Goal: Information Seeking & Learning: Learn about a topic

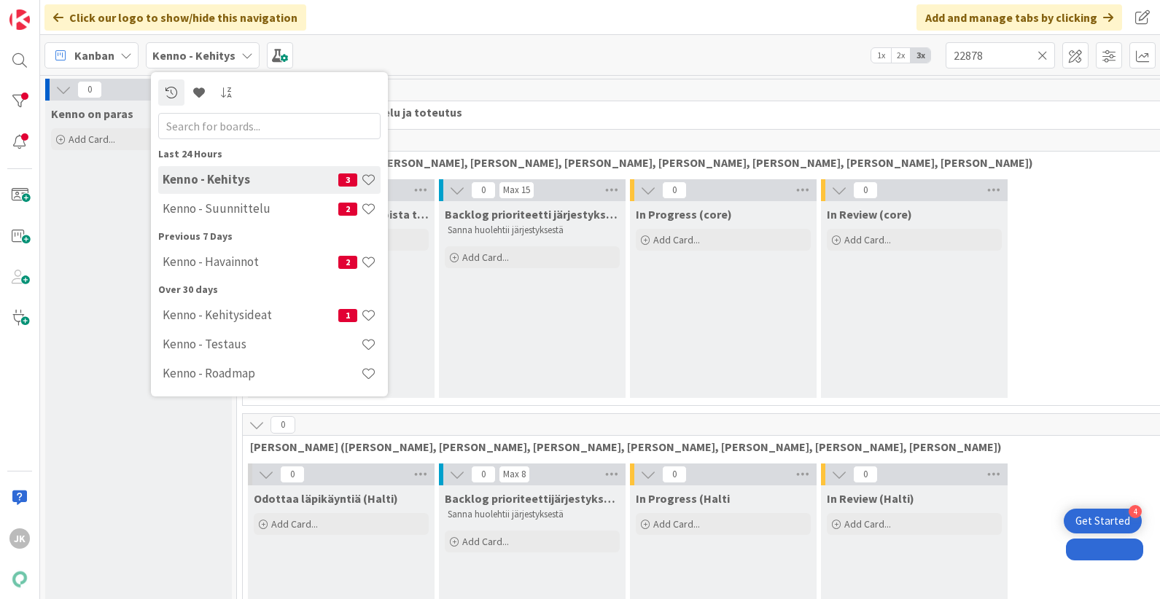
click at [191, 202] on h4 "Kenno - Suunnittelu" at bounding box center [251, 208] width 176 height 15
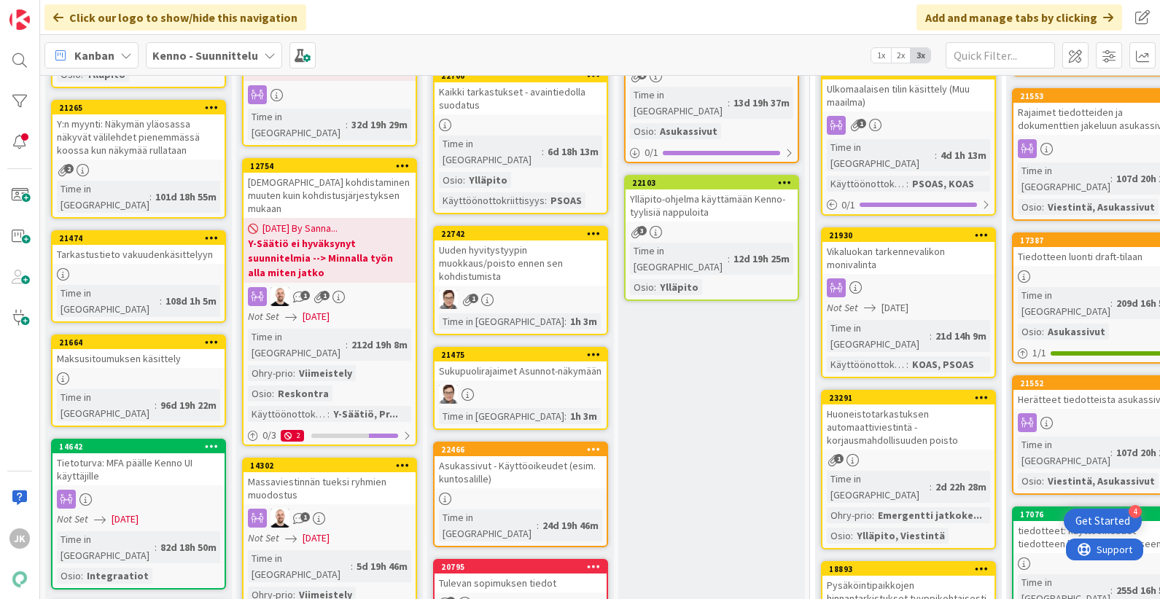
scroll to position [715, 0]
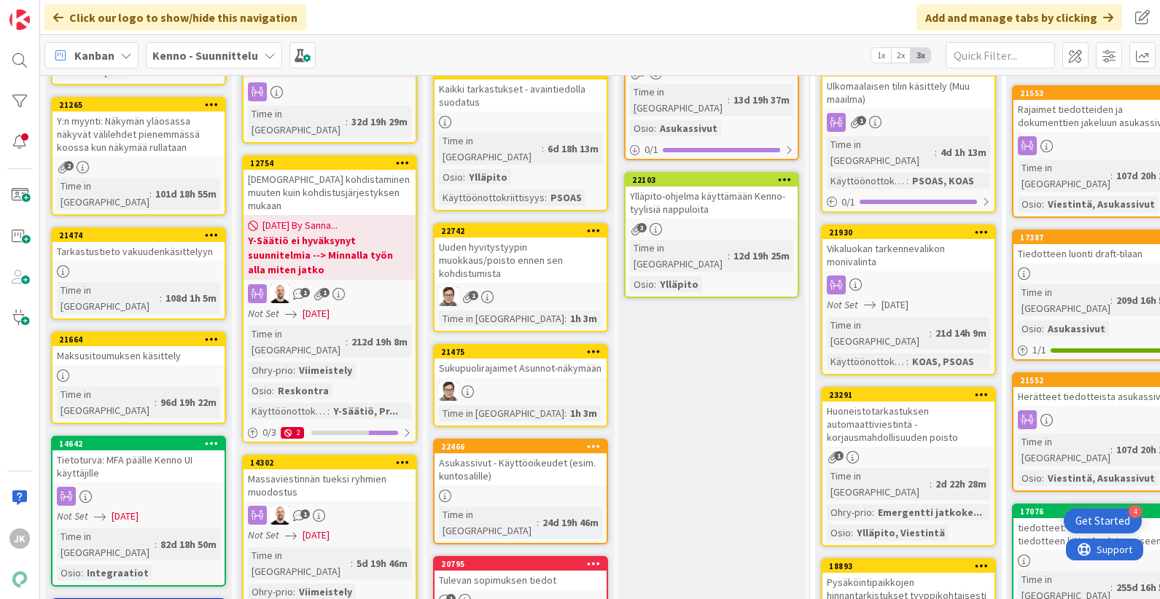
click at [551, 454] on div "Asukassivut - Käyttöoikeudet (esim. kuntosalille)" at bounding box center [521, 470] width 172 height 32
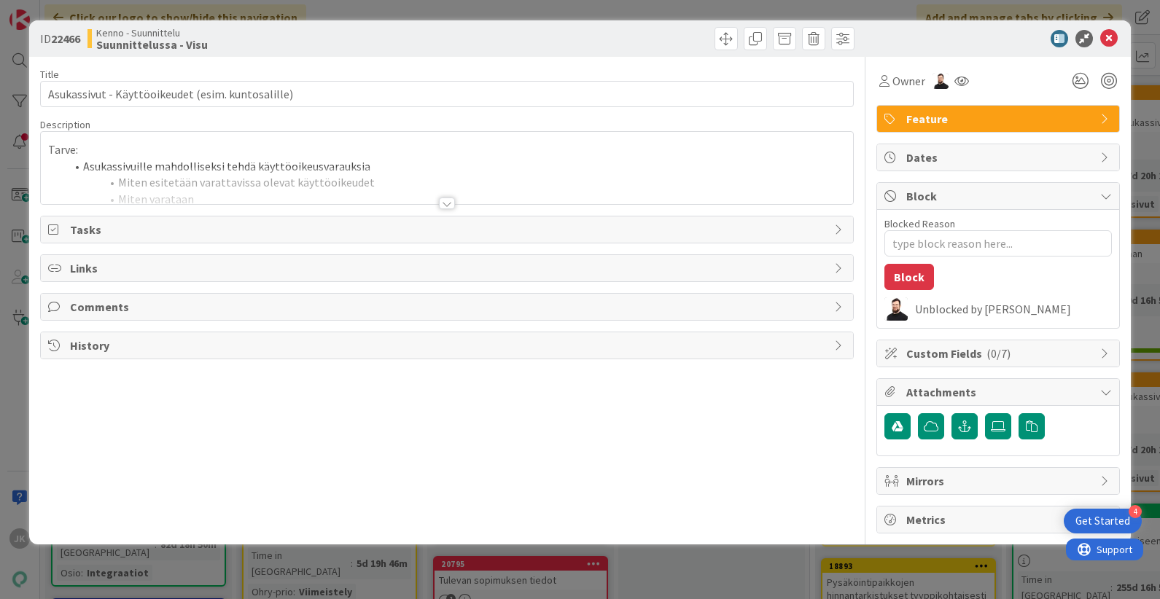
click at [448, 206] on div at bounding box center [447, 204] width 16 height 12
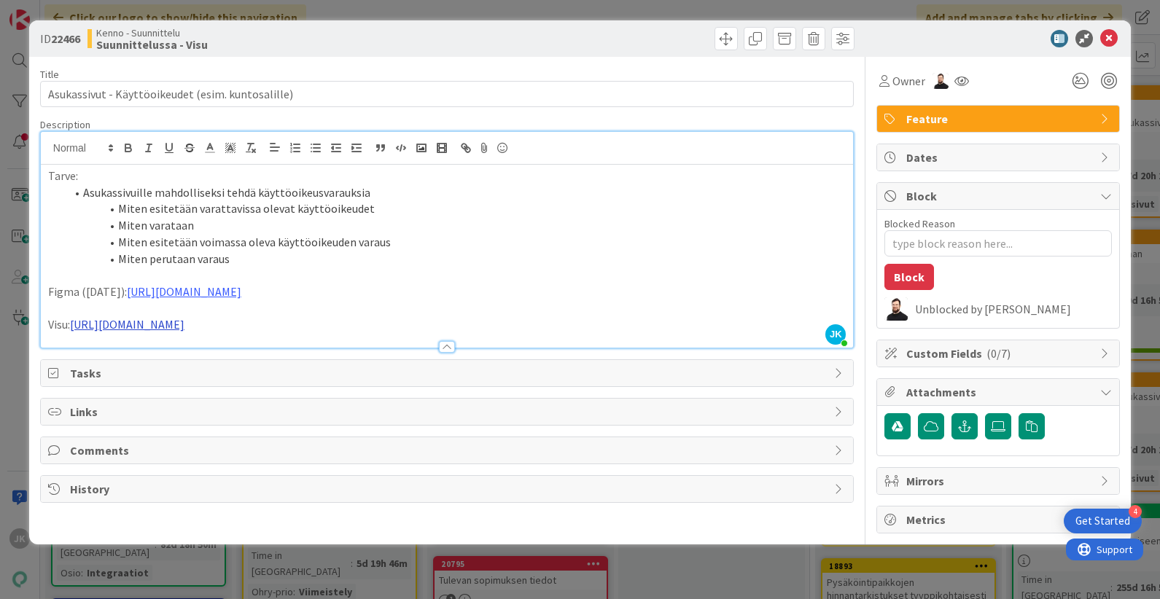
click at [184, 324] on link "https://www.figma.com/design/8nkeArknswRheh0fKWhyRc/Asukassivut?node-id=11202-5…" at bounding box center [127, 324] width 114 height 15
click at [367, 354] on link "https://www.figma.com/design/8nkeArknswRheh0fKWhyRc/Asukassivut?node-id=11202-5…" at bounding box center [324, 352] width 100 height 19
drag, startPoint x: 693, startPoint y: 326, endPoint x: 72, endPoint y: 325, distance: 621.3
click at [72, 325] on p "Visu: https://www.figma.com/design/8nkeArknswRheh0fKWhyRc/Asukassivut?node-id=1…" at bounding box center [447, 324] width 798 height 17
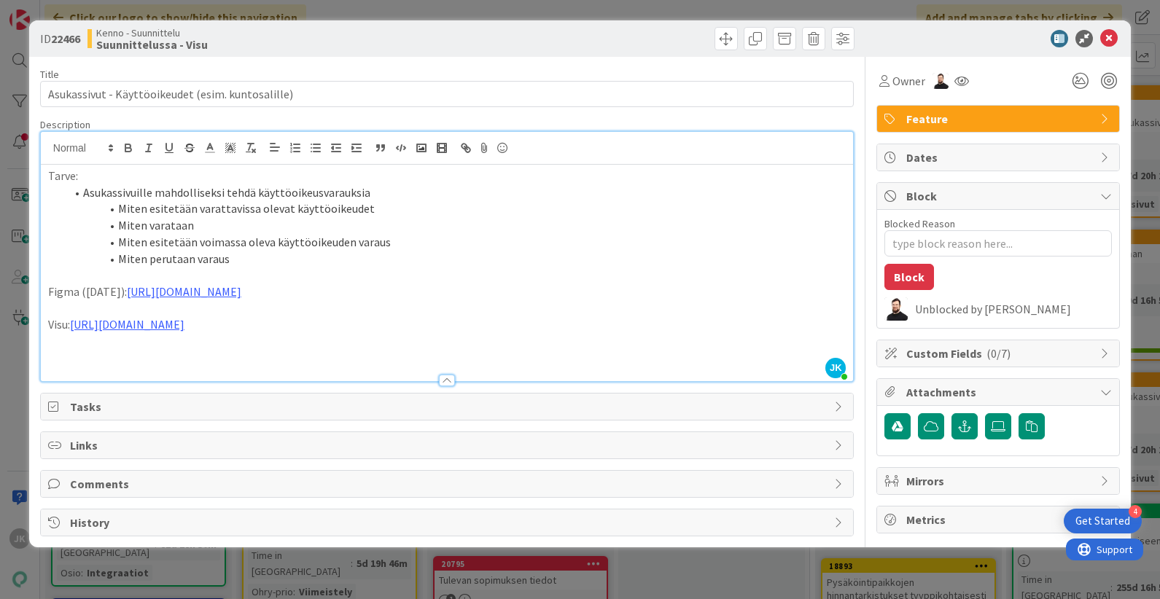
type textarea "x"
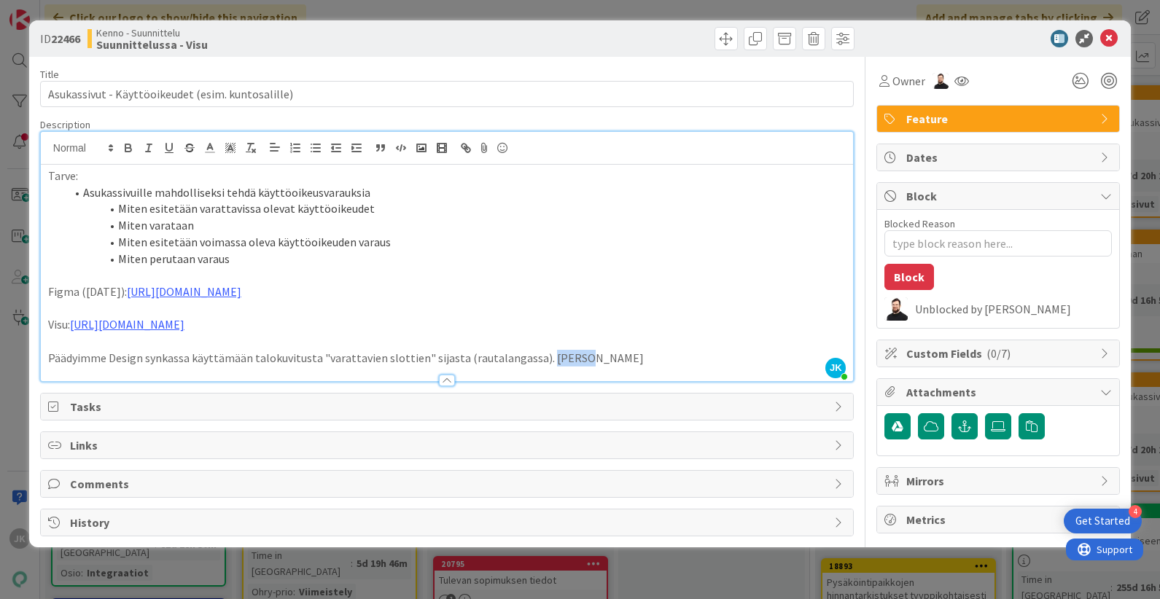
drag, startPoint x: 535, startPoint y: 358, endPoint x: 604, endPoint y: 357, distance: 68.5
click at [604, 357] on p "Päädyimme Design synkassa käyttämään talokuvitusta "varattavien slottien" sijas…" at bounding box center [447, 358] width 798 height 17
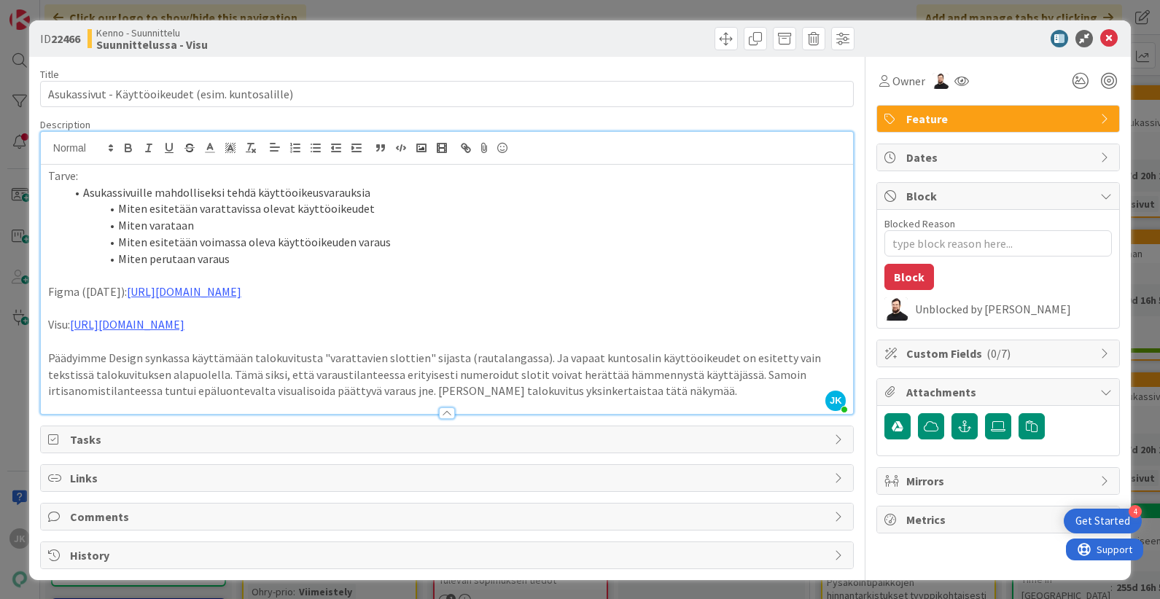
click at [329, 391] on p "Päädyimme Design synkassa käyttämään talokuvitusta "varattavien slottien" sijas…" at bounding box center [447, 375] width 798 height 50
click at [581, 394] on p "Päädyimme Design synkassa käyttämään talokuvitusta "varattavien slottien" sijas…" at bounding box center [447, 375] width 798 height 50
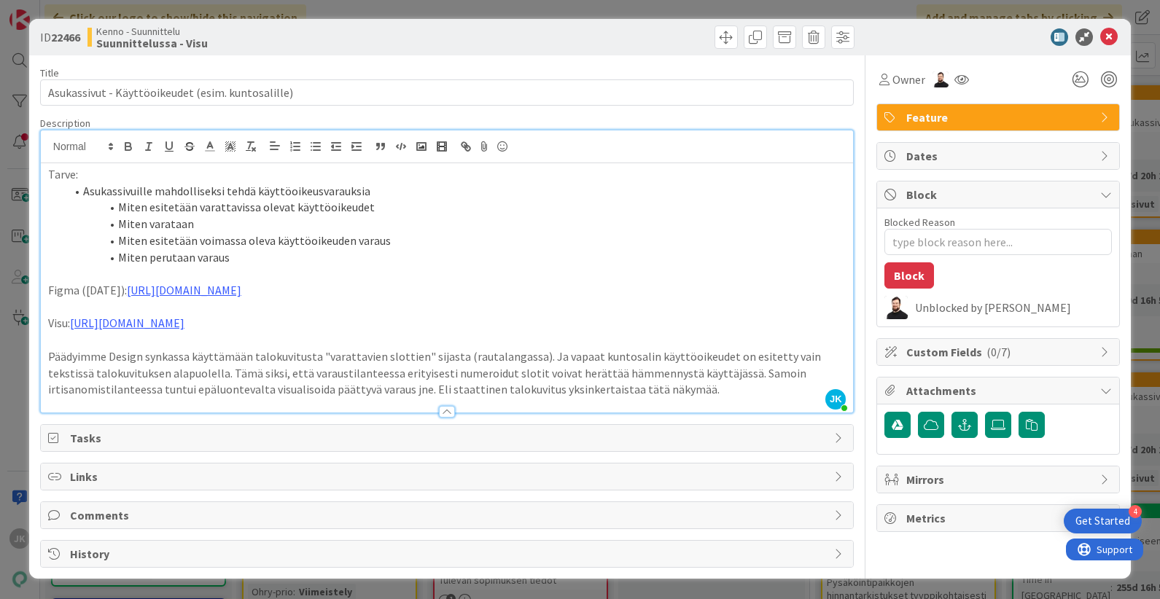
click at [48, 353] on p "Päädyimme Design synkassa käyttämään talokuvitusta "varattavien slottien" sijas…" at bounding box center [447, 374] width 798 height 50
click at [618, 393] on p "Päädyimme Design synkassa käyttämään talokuvitusta "varattavien slottien" sijas…" at bounding box center [447, 374] width 798 height 50
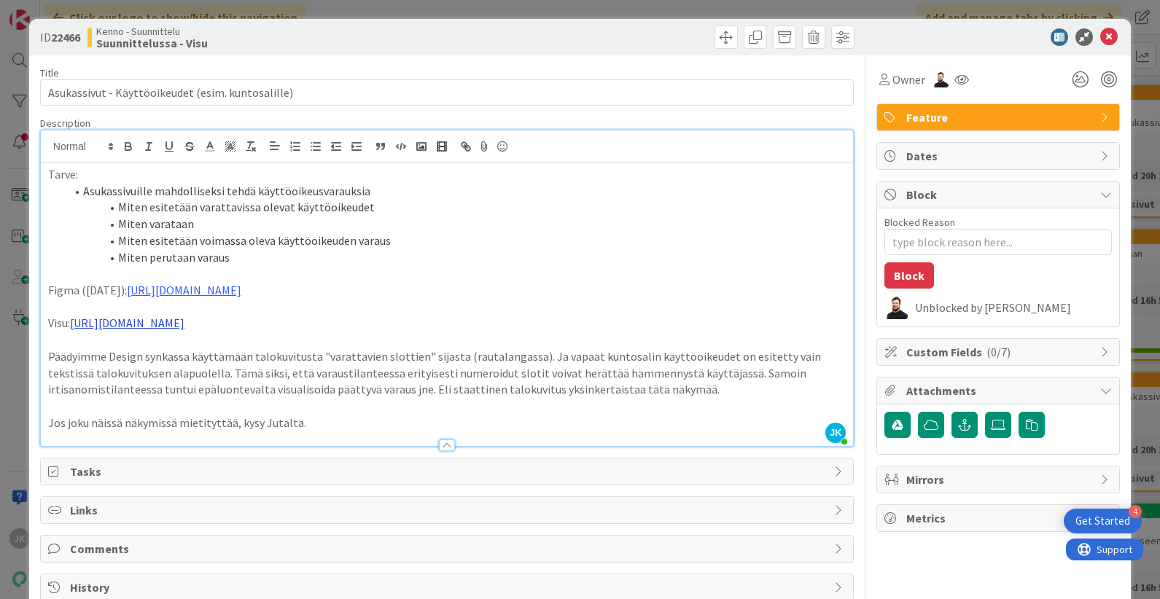
click at [184, 323] on link "https://www.figma.com/design/8nkeArknswRheh0fKWhyRc/Asukassivut?node-id=11358-5…" at bounding box center [127, 323] width 114 height 15
click at [376, 351] on link "https://www.figma.com/design/8nkeArknswRheh0fKWhyRc/Asukassivut?node-id=11358-5…" at bounding box center [326, 351] width 100 height 19
click at [368, 406] on p at bounding box center [447, 406] width 798 height 17
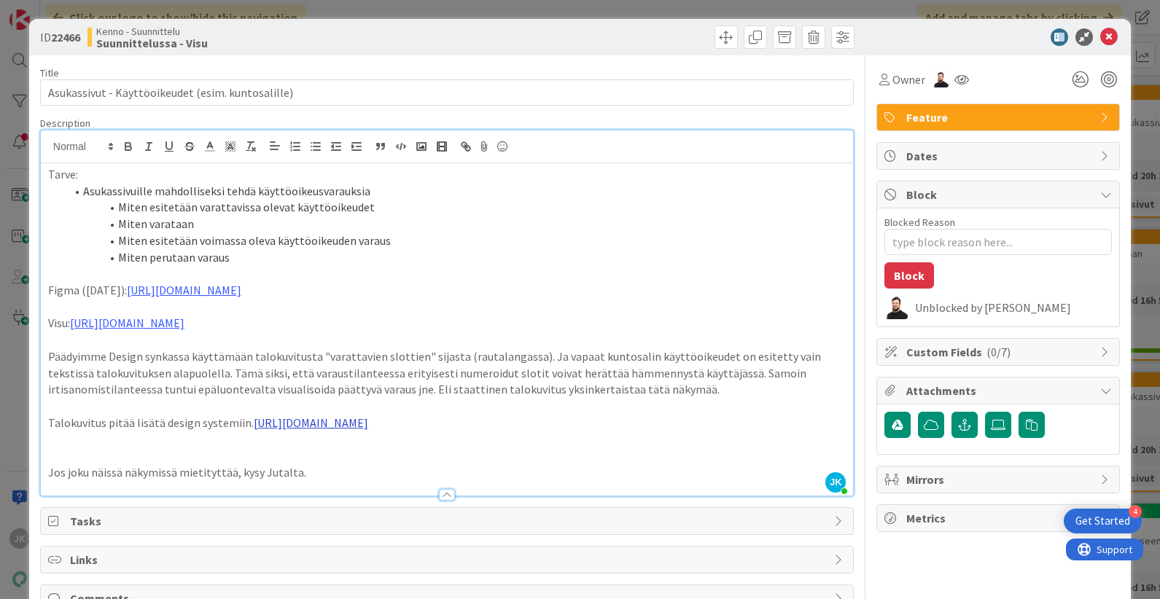
click at [284, 427] on link "https://www.figma.com/design/SChXk3dvmNY5mOiYiaM64H/Pandia-Colors?node-id=353-8…" at bounding box center [311, 423] width 114 height 15
click at [513, 456] on link "https://www.figma.com/design/SChXk3dvmNY5mOiYiaM64H/Pandia-Colors?node-id=353-8…" at bounding box center [498, 451] width 100 height 19
click at [327, 462] on p at bounding box center [447, 456] width 798 height 17
click at [299, 384] on p "Päädyimme Design synkassa käyttämään talokuvitusta "varattavien slottien" sijas…" at bounding box center [447, 374] width 798 height 50
click at [1111, 37] on icon at bounding box center [1109, 37] width 18 height 18
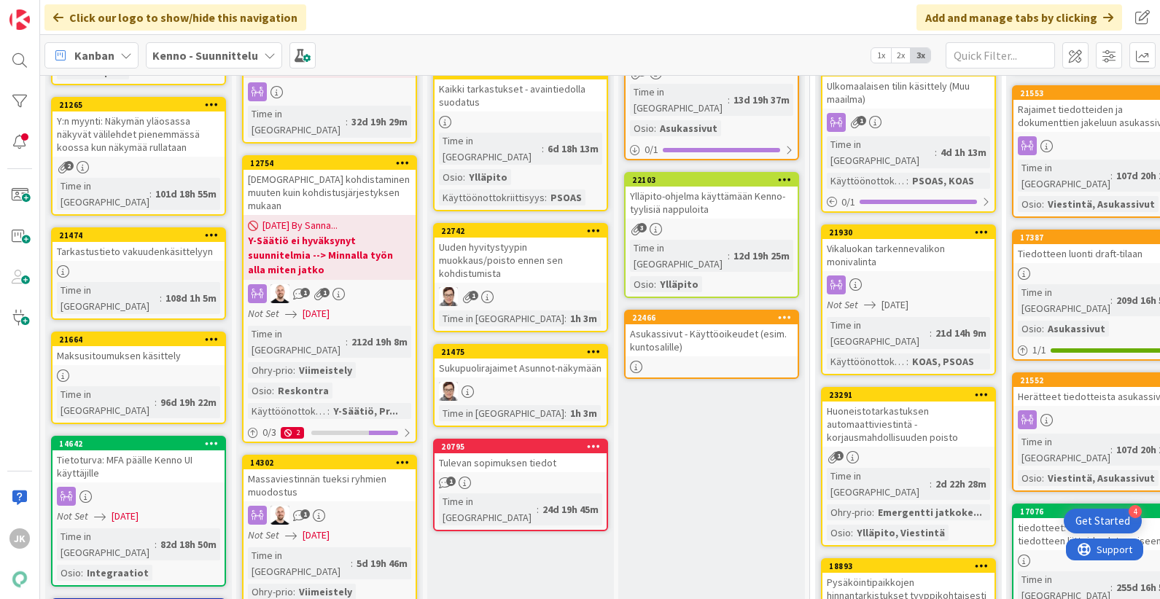
drag, startPoint x: 526, startPoint y: 382, endPoint x: 814, endPoint y: 41, distance: 446.6
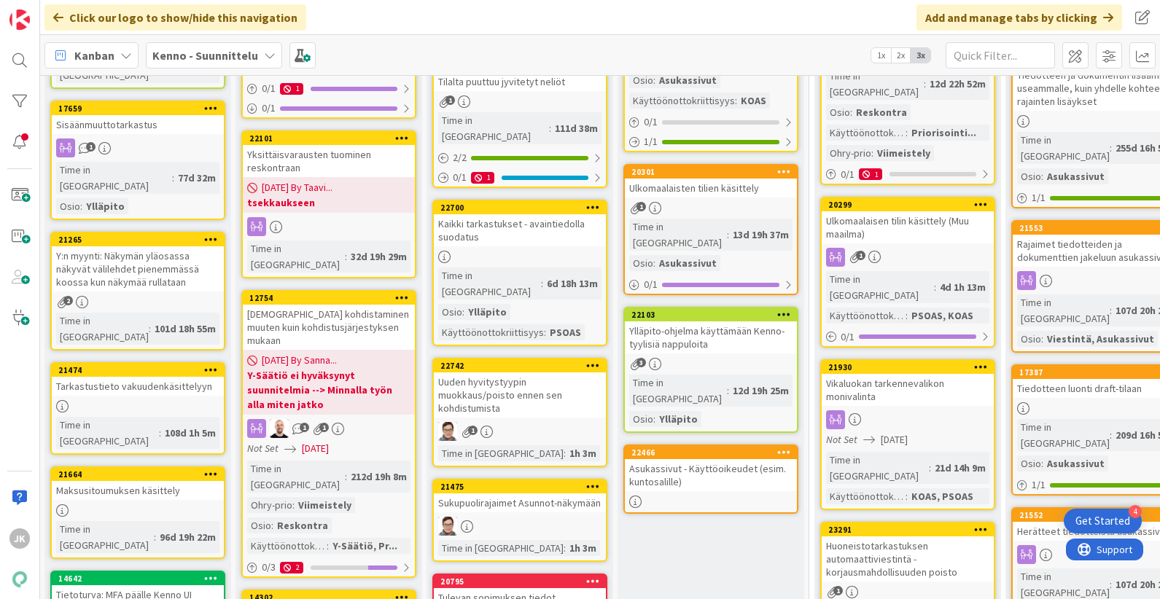
scroll to position [579, 1]
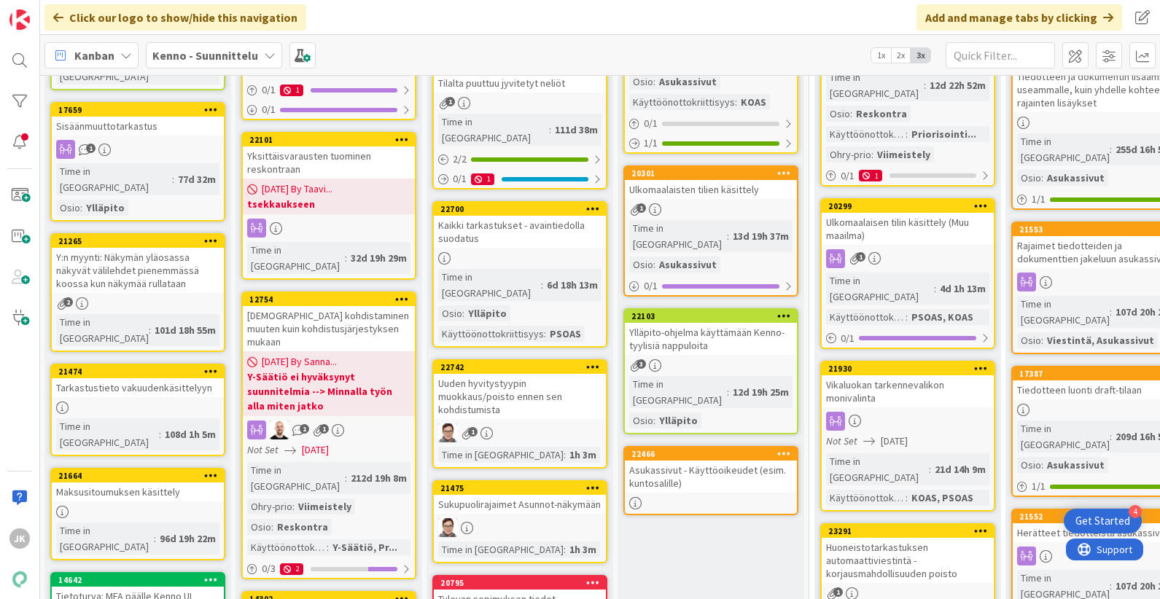
click at [705, 461] on div "Asukassivut - Käyttöoikeudet (esim. kuntosalille)" at bounding box center [711, 477] width 172 height 32
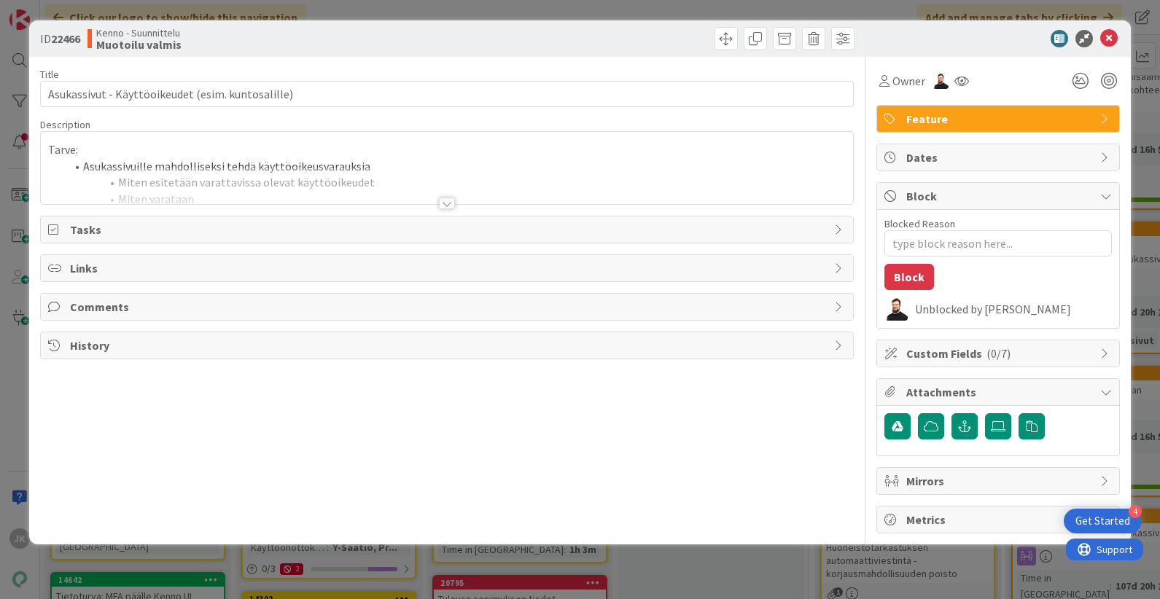
type textarea "x"
click at [446, 201] on div at bounding box center [447, 204] width 16 height 12
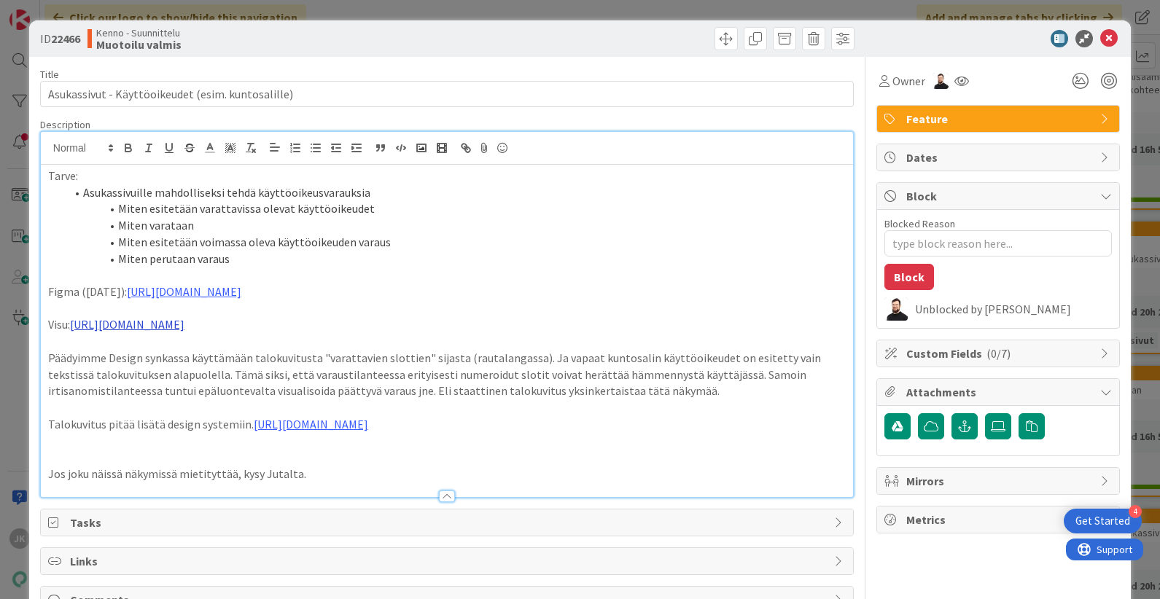
click at [184, 324] on link "https://www.figma.com/design/8nkeArknswRheh0fKWhyRc/Asukassivut?node-id=11358-5…" at bounding box center [127, 324] width 114 height 15
click at [376, 356] on link "https://www.figma.com/design/8nkeArknswRheh0fKWhyRc/Asukassivut?node-id=11358-5…" at bounding box center [326, 352] width 100 height 19
click at [1111, 36] on icon at bounding box center [1109, 39] width 18 height 18
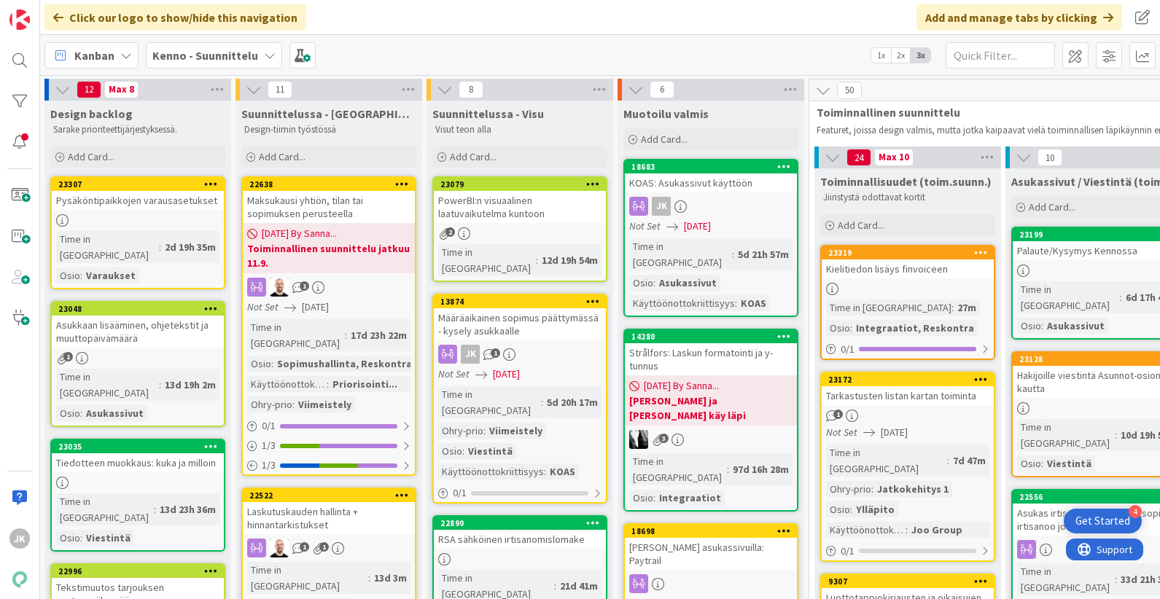
scroll to position [9, 1]
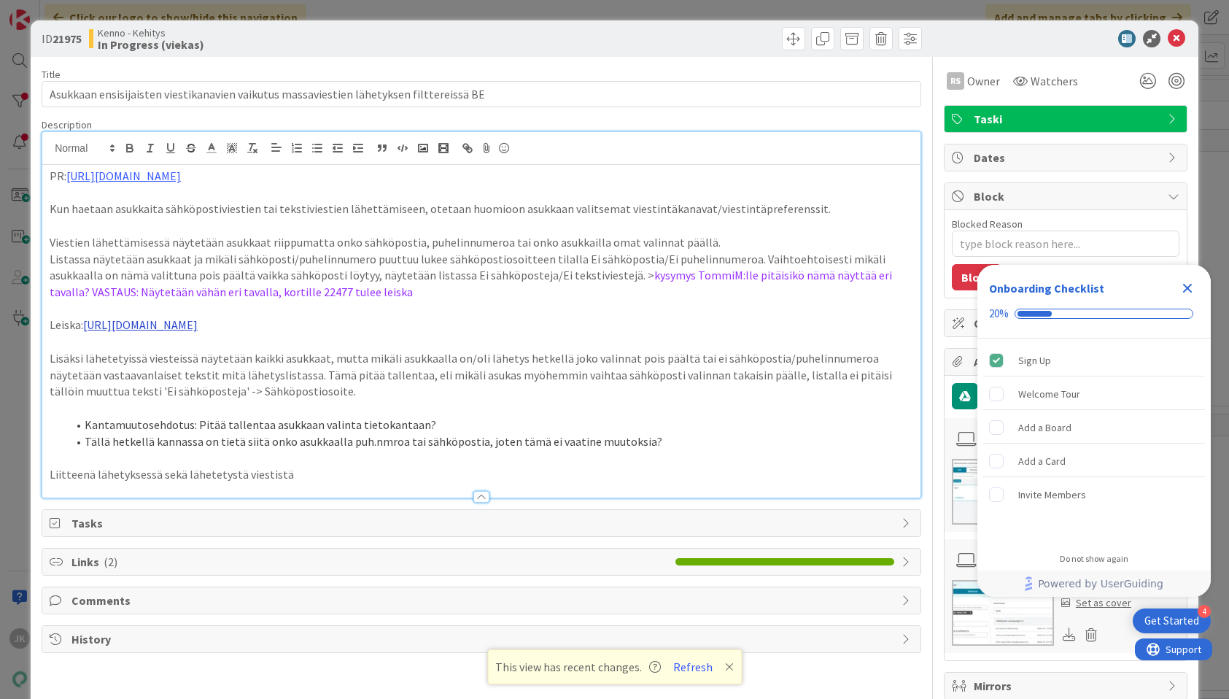
click at [198, 327] on link "https://www.figma.com/design/F8K4NeEJpXdhuNz0ckoPp4/Viestint%C3%A4?node-id=2448…" at bounding box center [140, 324] width 114 height 15
click at [335, 354] on link "https://www.figma.com/design/F8K4NeEJpXdhuNz0ckoPp4/Viestint%C3%A4?node-id=2448…" at bounding box center [286, 352] width 100 height 19
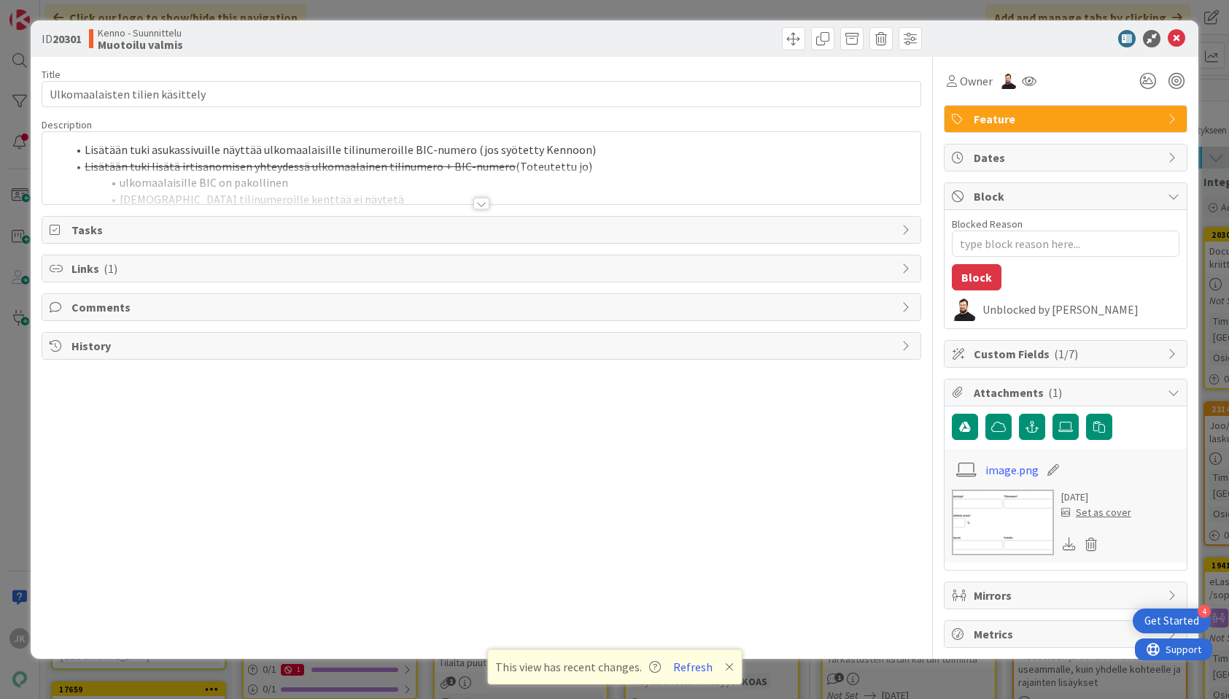
click at [481, 202] on div at bounding box center [481, 204] width 16 height 12
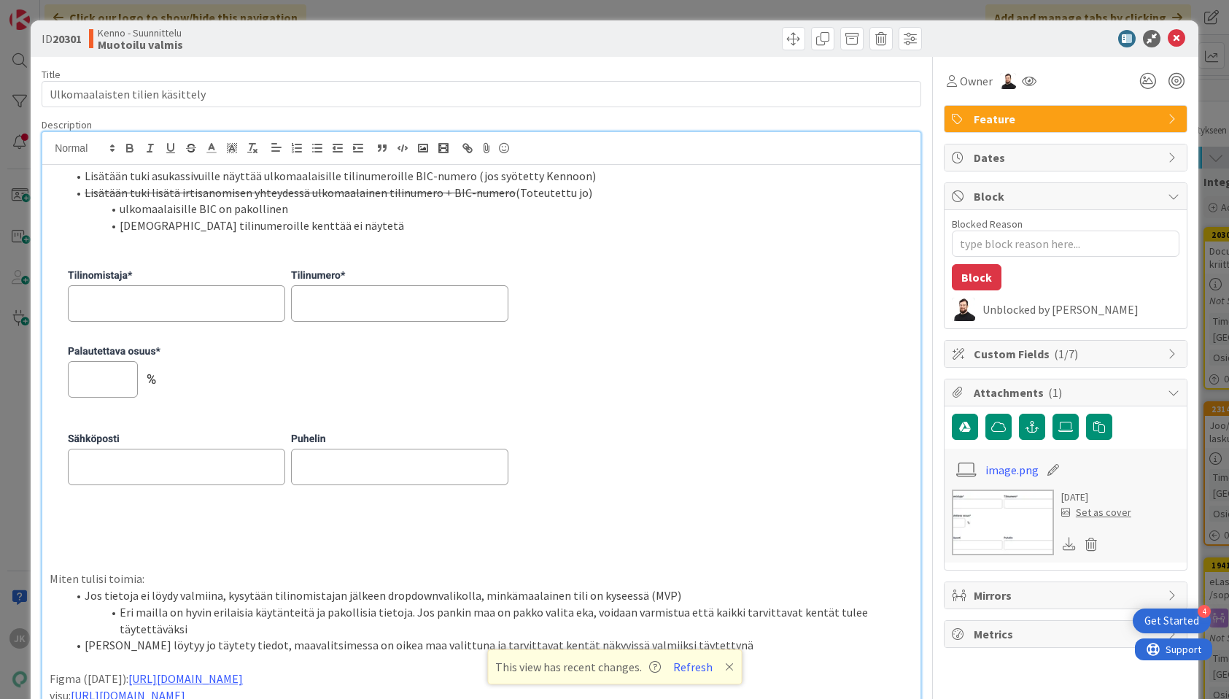
scroll to position [189, 0]
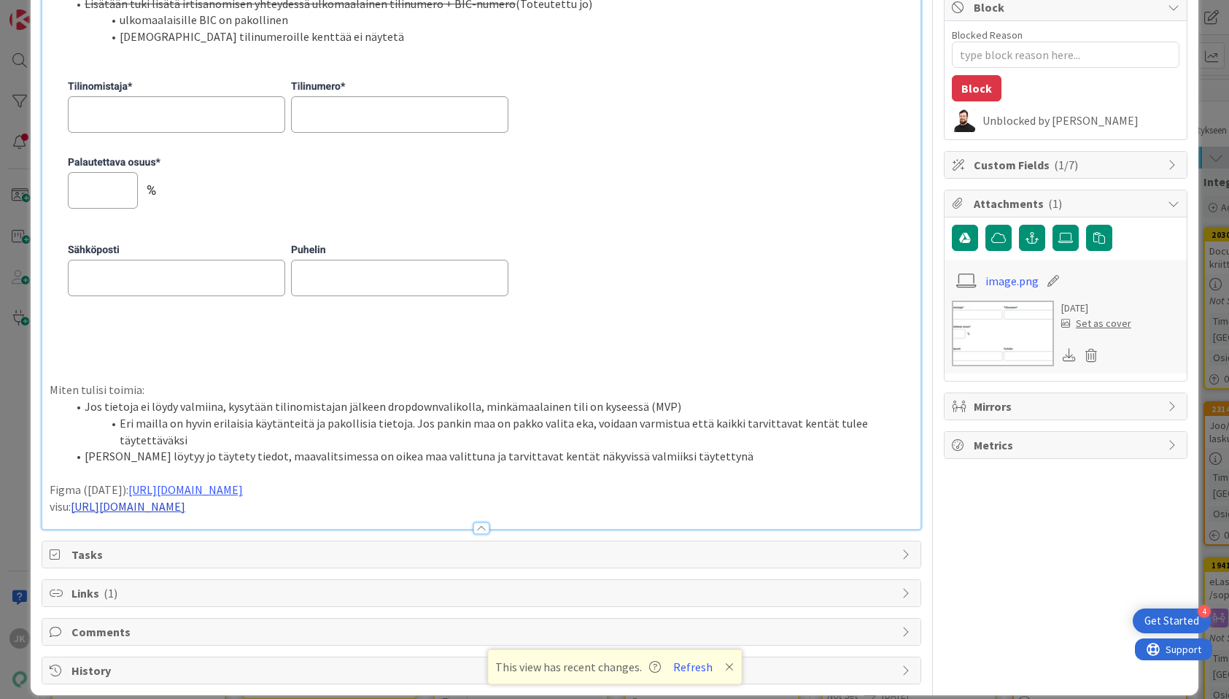
click at [185, 499] on link "[URL][DOMAIN_NAME]" at bounding box center [128, 506] width 114 height 15
click at [372, 518] on link "[URL][DOMAIN_NAME]" at bounding box center [326, 517] width 100 height 19
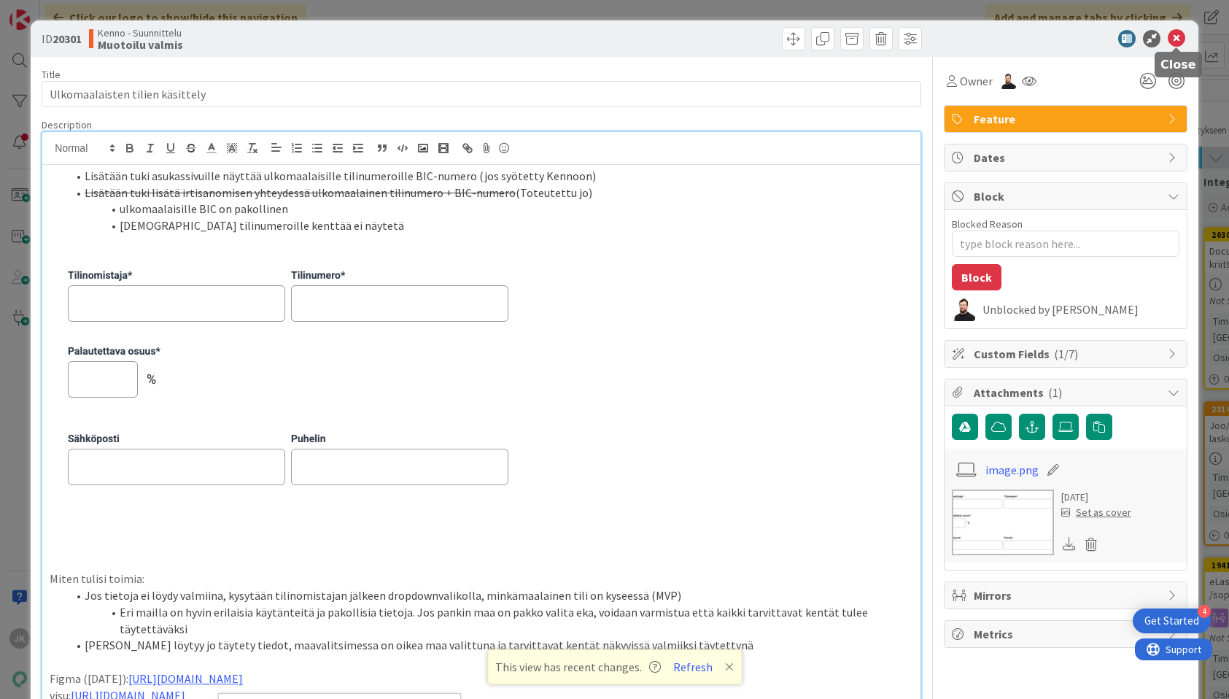
click at [1175, 39] on icon at bounding box center [1176, 39] width 18 height 18
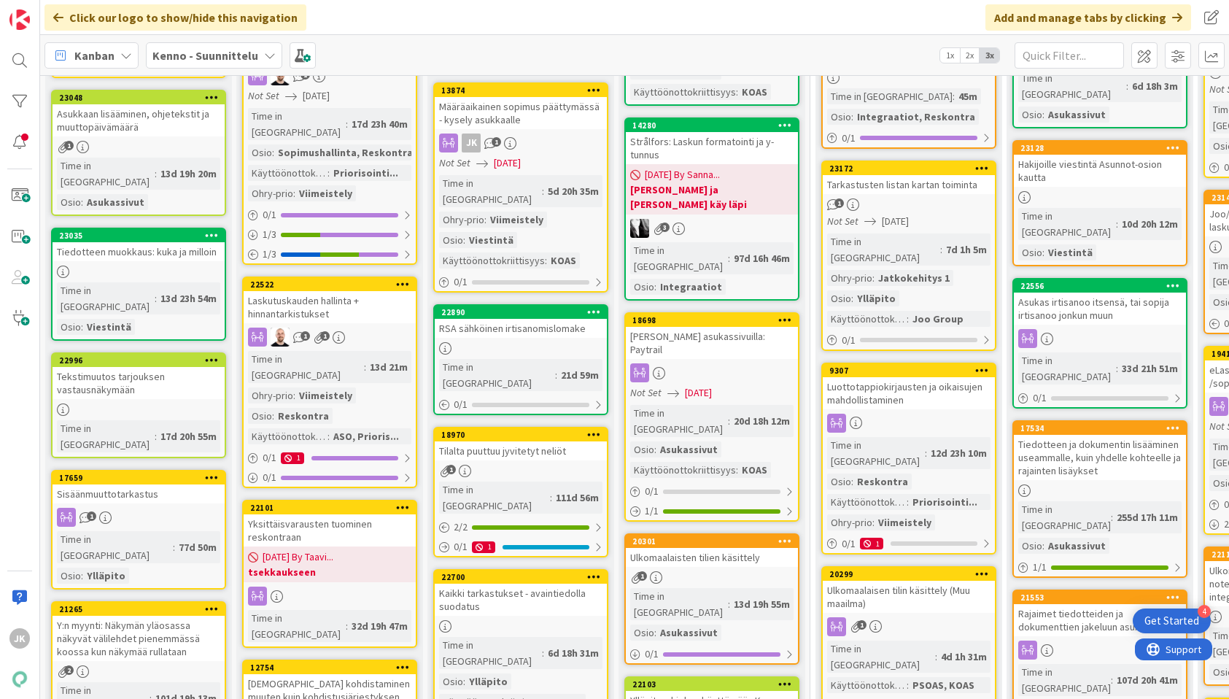
scroll to position [213, 0]
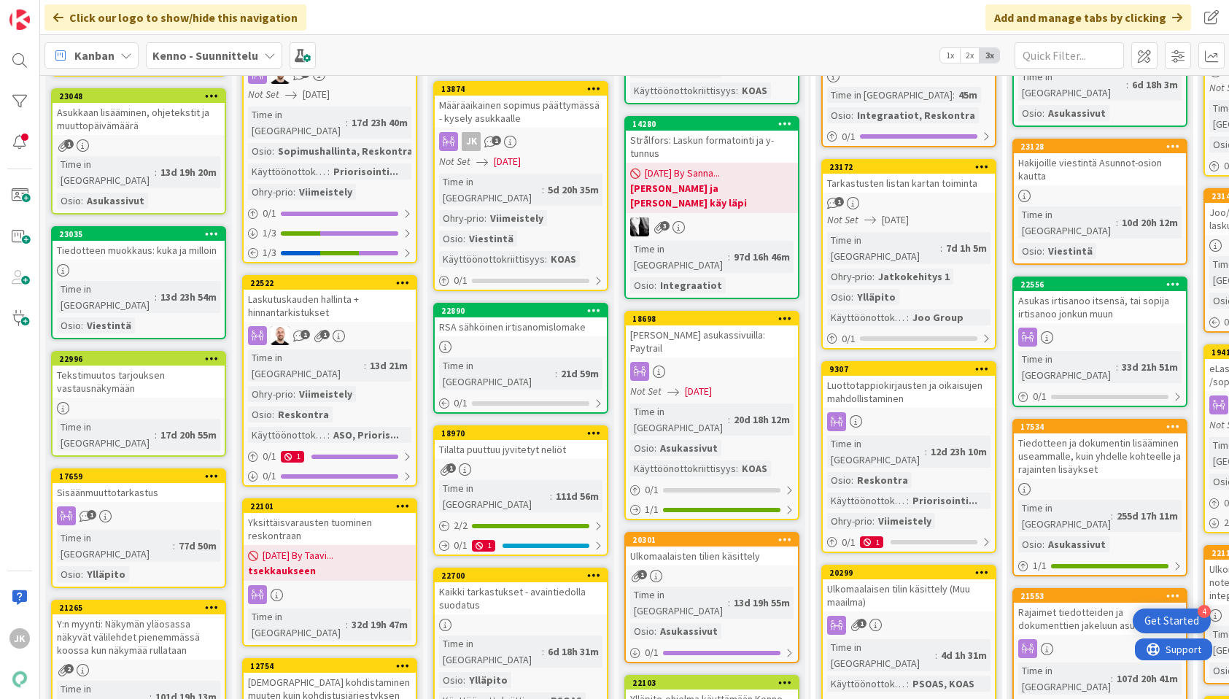
click at [503, 317] on div "RSA sähköinen irtisanomislomake" at bounding box center [521, 326] width 172 height 19
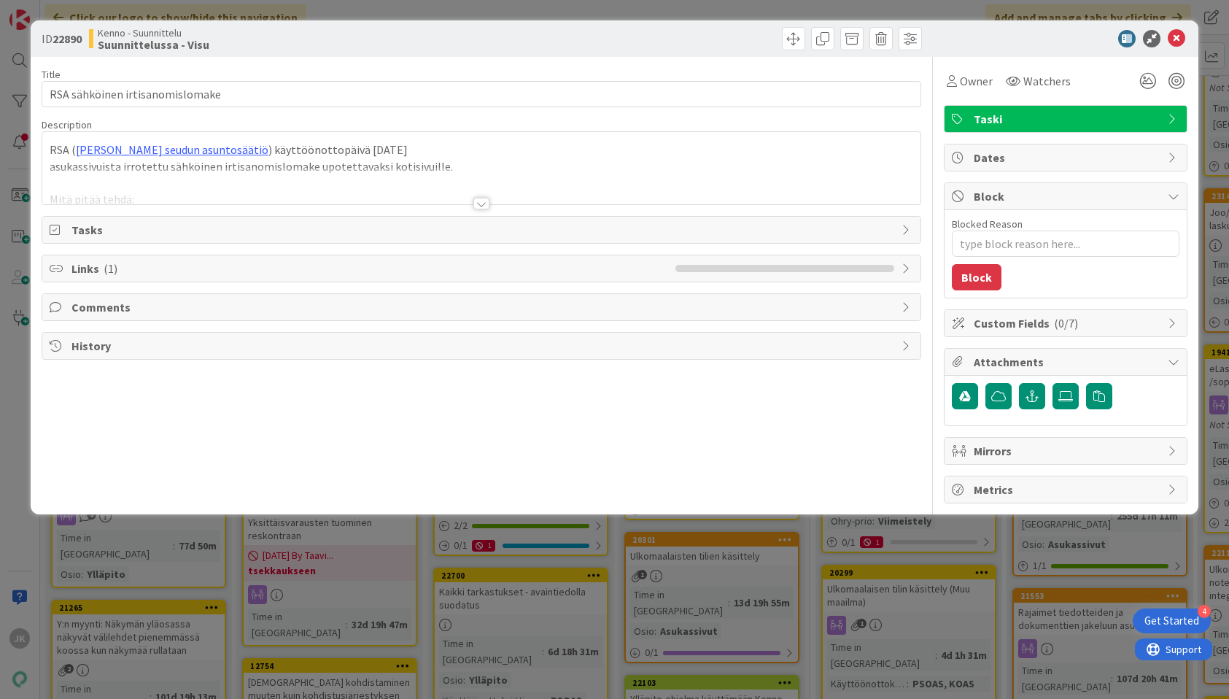
click at [479, 203] on div at bounding box center [481, 204] width 16 height 12
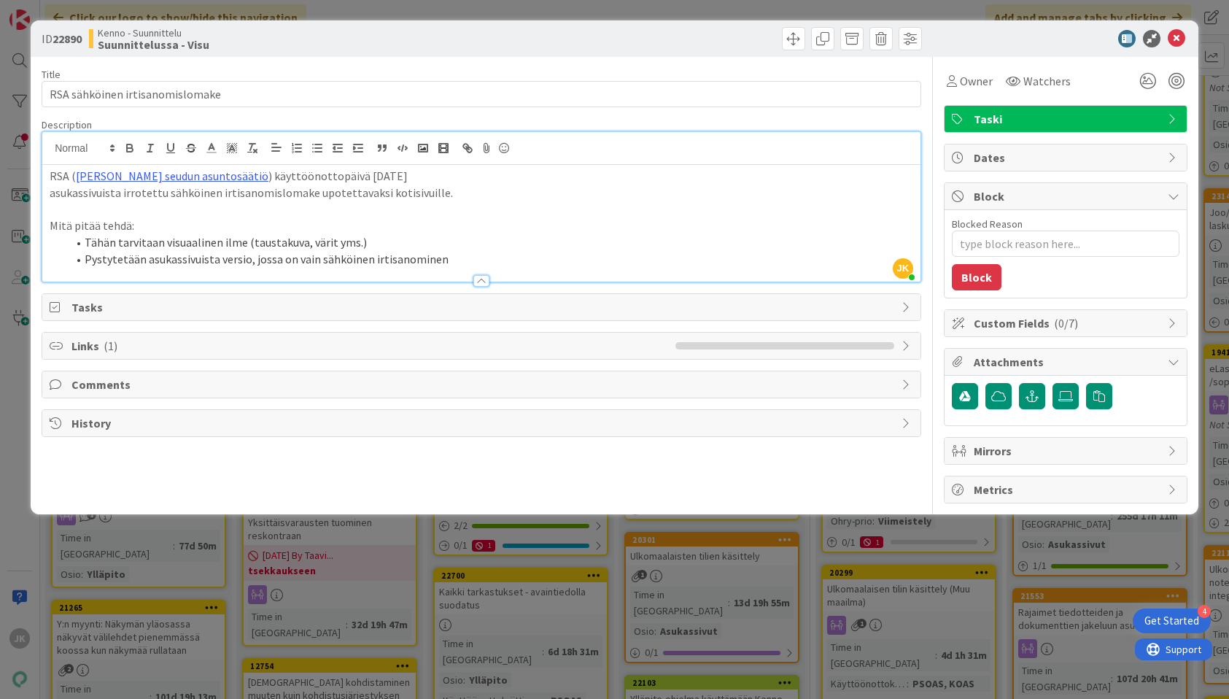
click at [551, 252] on li "Pystytetään asukassivuista versio, jossa on vain sähköinen irtisanominen" at bounding box center [490, 259] width 846 height 17
click at [1180, 38] on icon at bounding box center [1176, 39] width 18 height 18
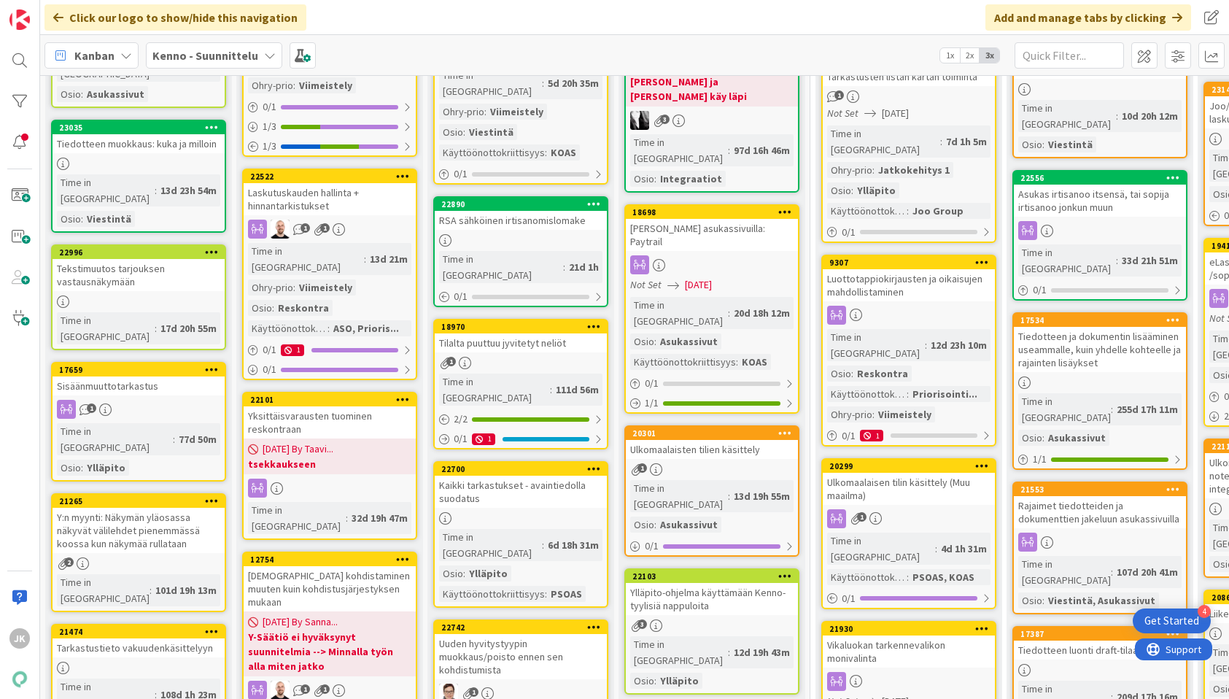
scroll to position [317, 2]
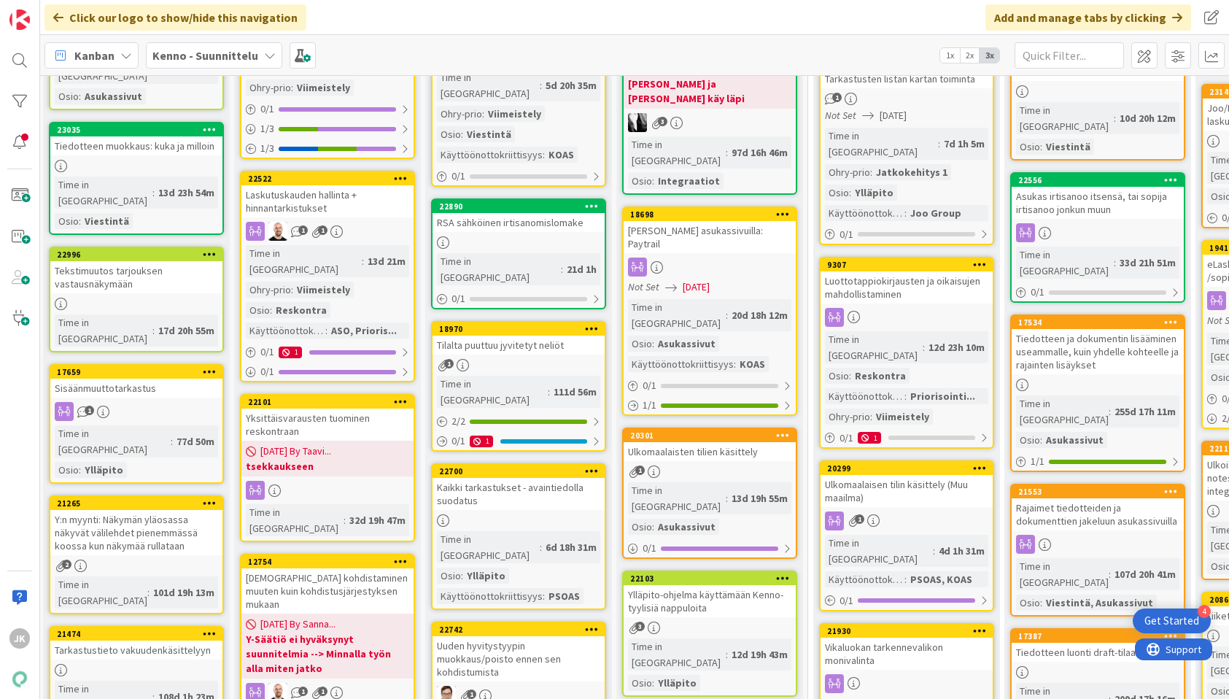
click at [515, 335] on div "Tilalta puuttuu jyvitetyt neliöt" at bounding box center [518, 344] width 172 height 19
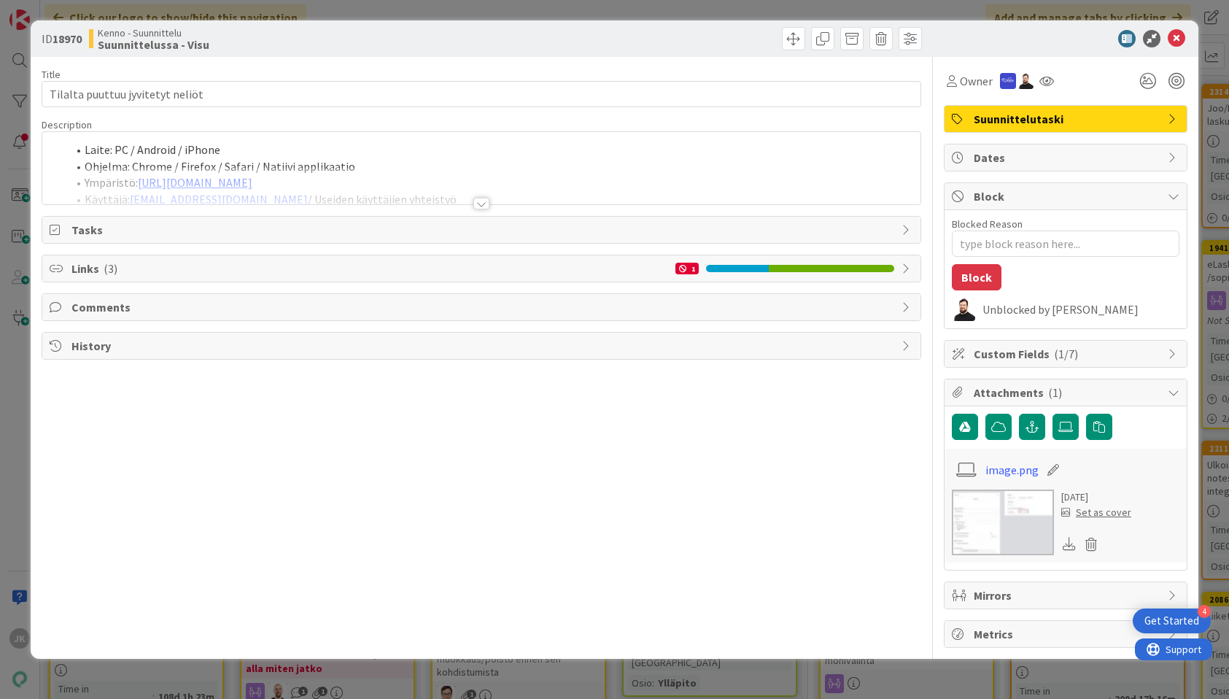
click at [481, 202] on div at bounding box center [481, 204] width 16 height 12
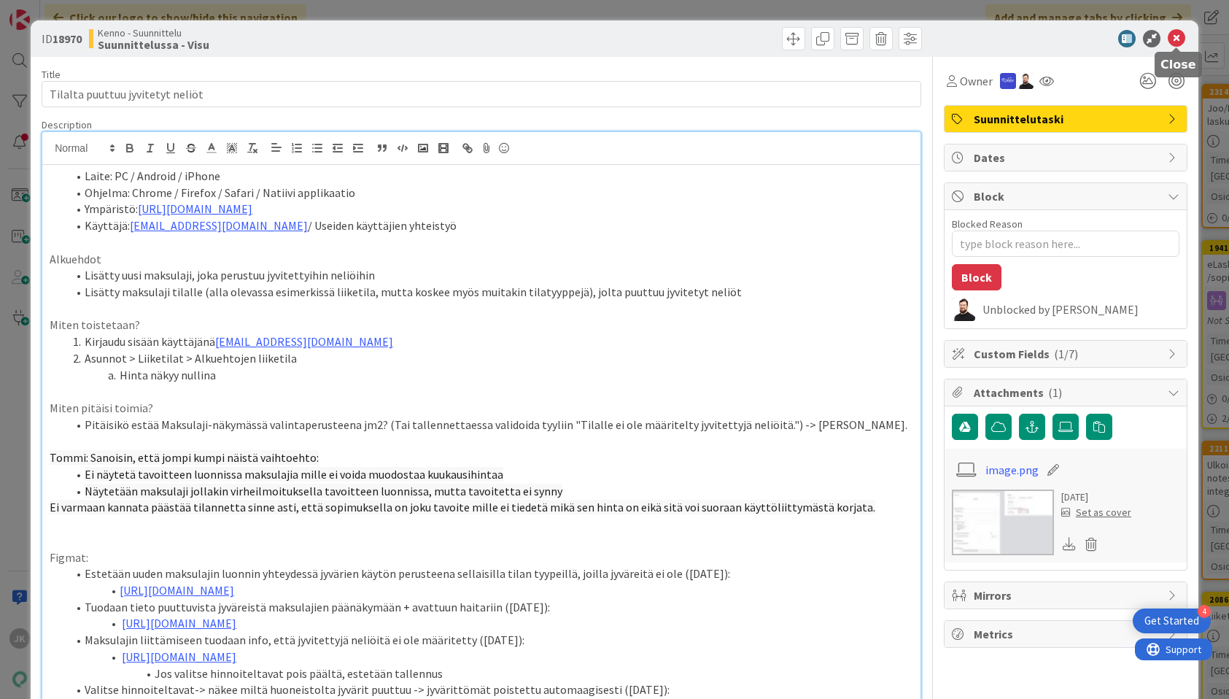
click at [1173, 36] on icon at bounding box center [1176, 39] width 18 height 18
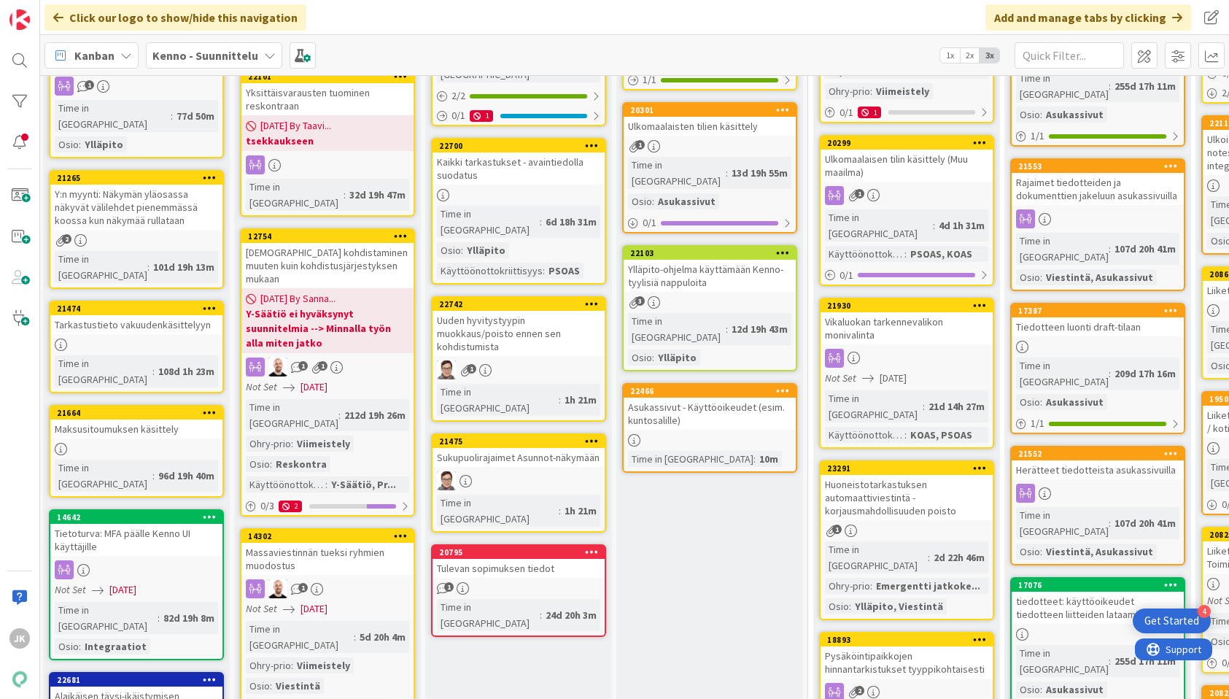
scroll to position [642, 4]
click at [524, 311] on div "Uuden hyvitystyypin muokkaus/poisto ennen sen kohdistumista" at bounding box center [517, 333] width 172 height 45
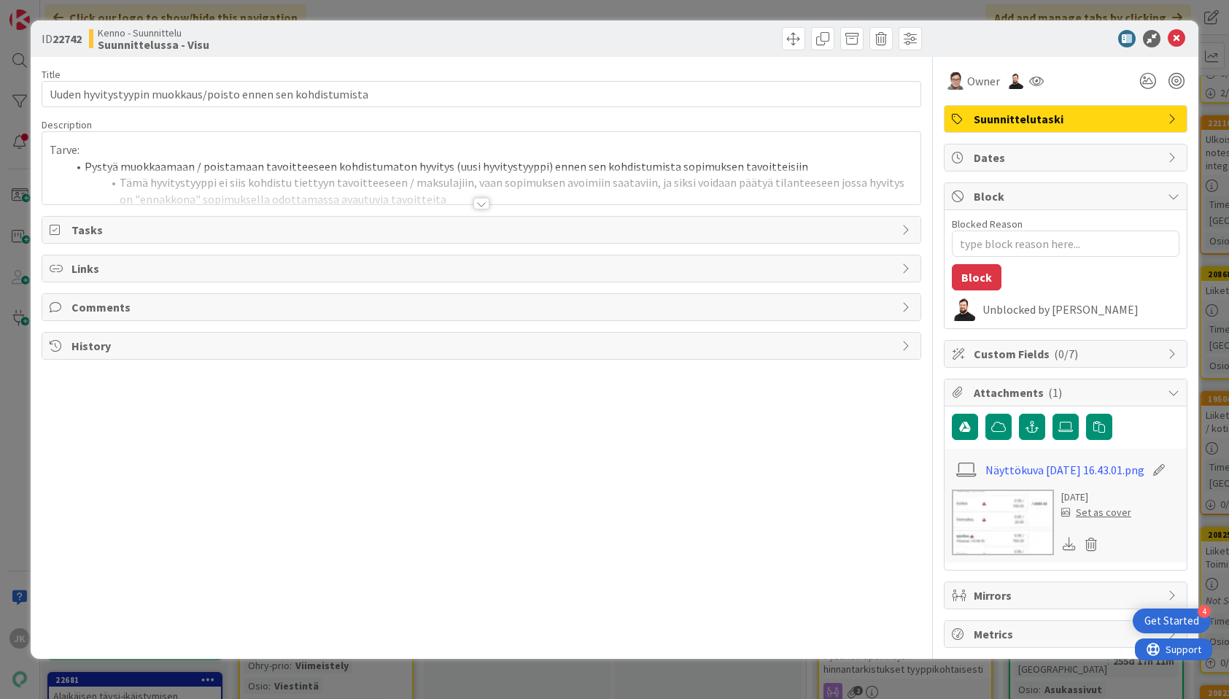
click at [482, 203] on div at bounding box center [481, 204] width 16 height 12
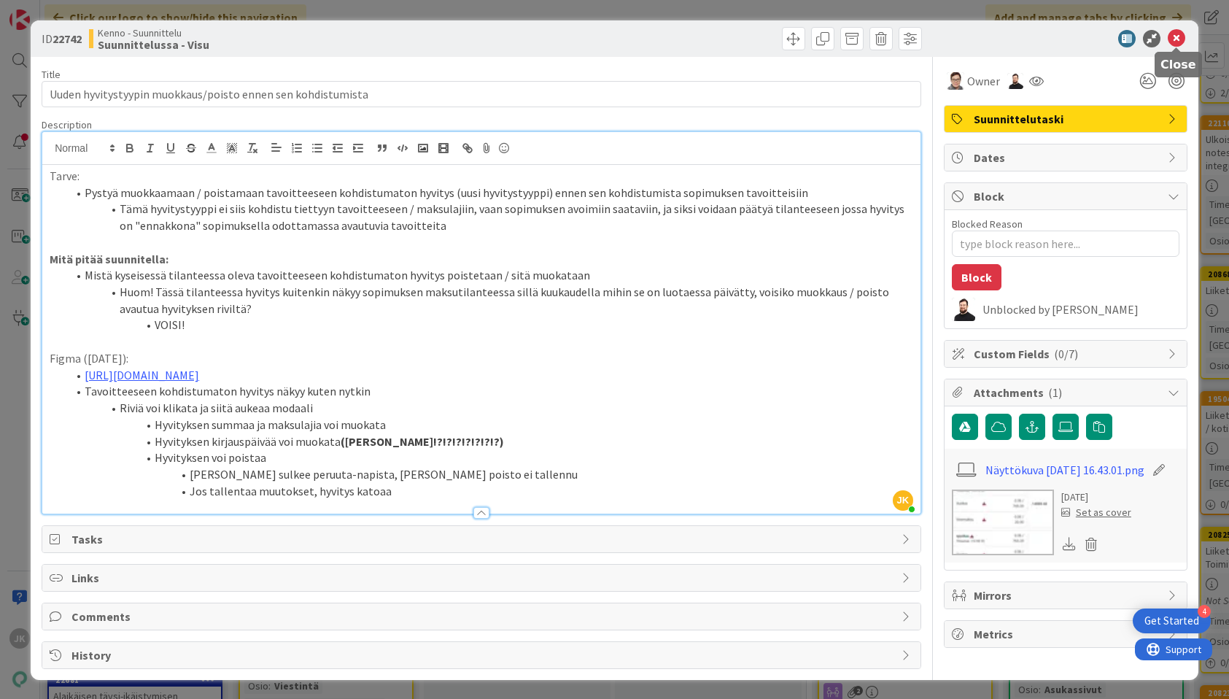
click at [1180, 39] on icon at bounding box center [1176, 39] width 18 height 18
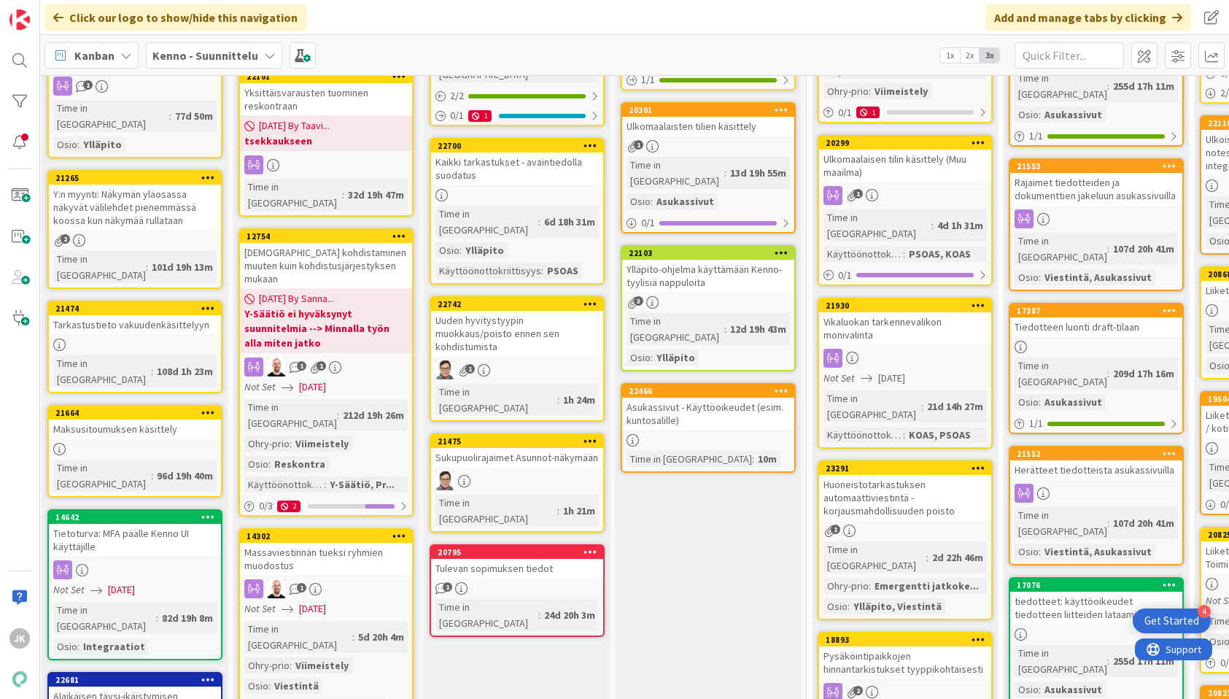
click at [529, 448] on div "Sukupuolirajaimet Asunnot-näkymään" at bounding box center [517, 457] width 172 height 19
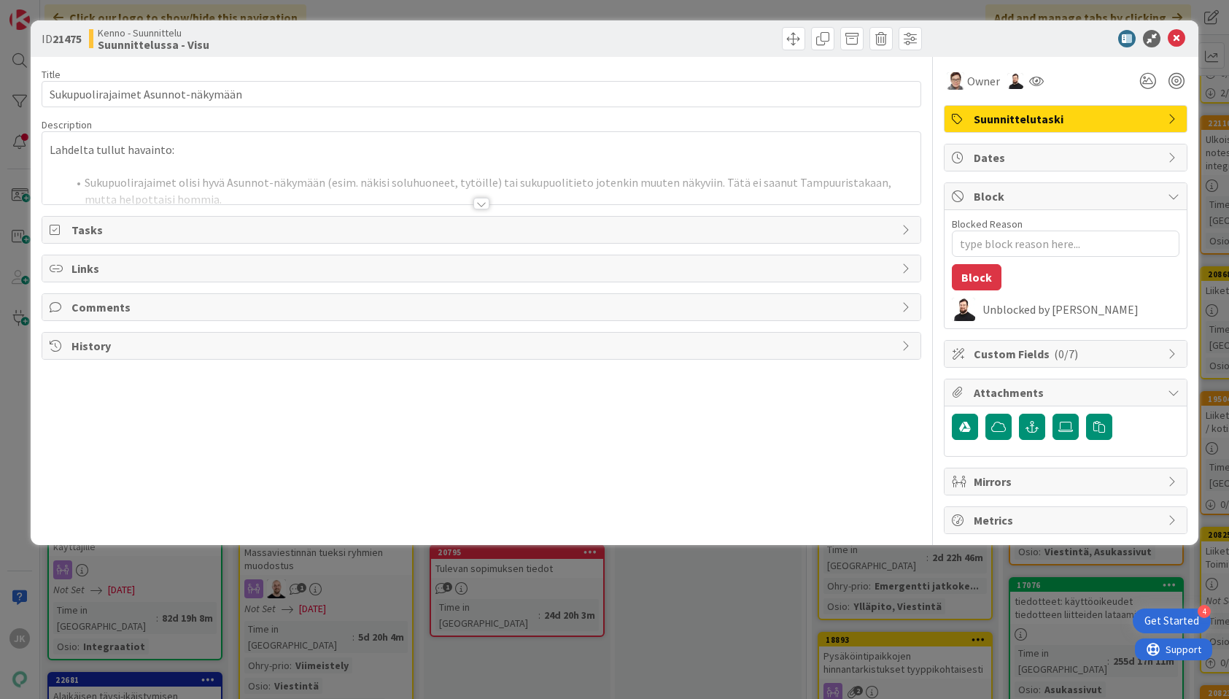
click at [483, 204] on div at bounding box center [481, 204] width 16 height 12
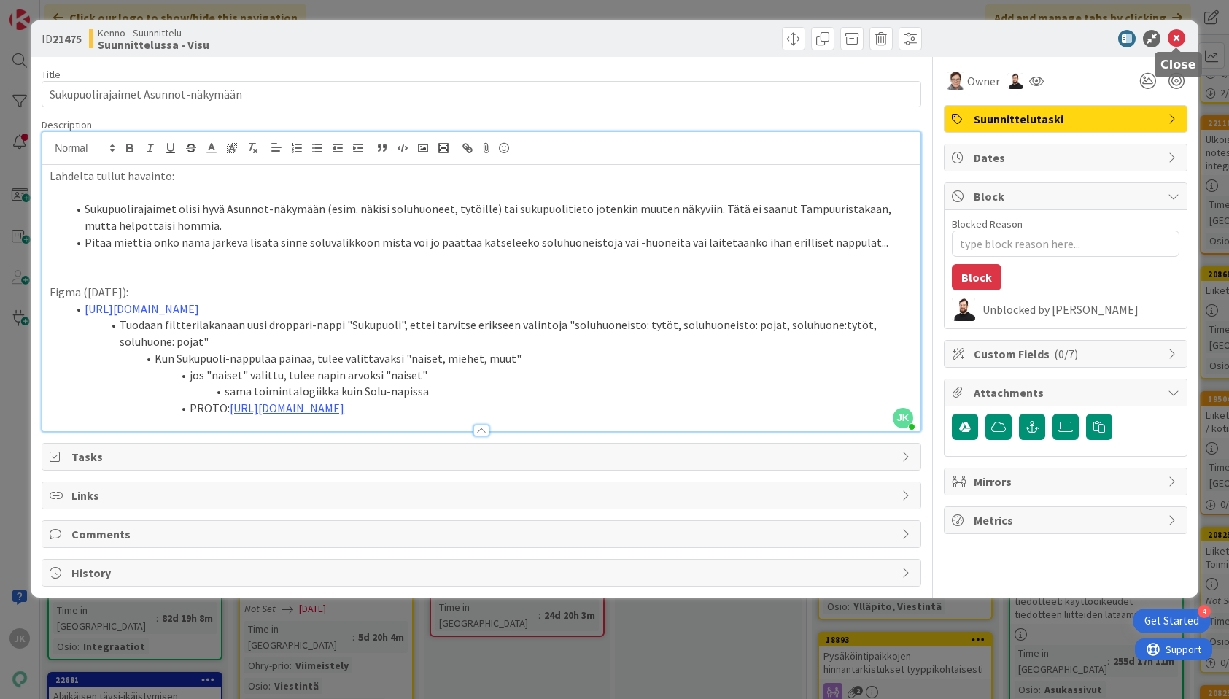
click at [1177, 38] on icon at bounding box center [1176, 39] width 18 height 18
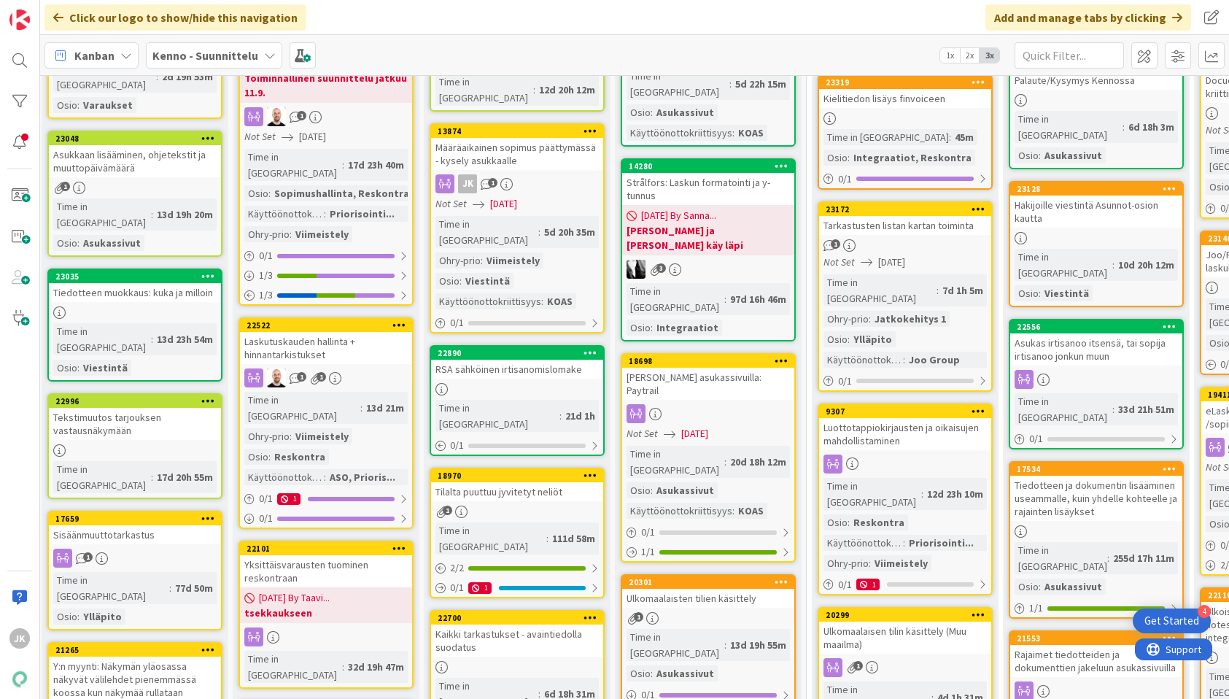
scroll to position [187, 4]
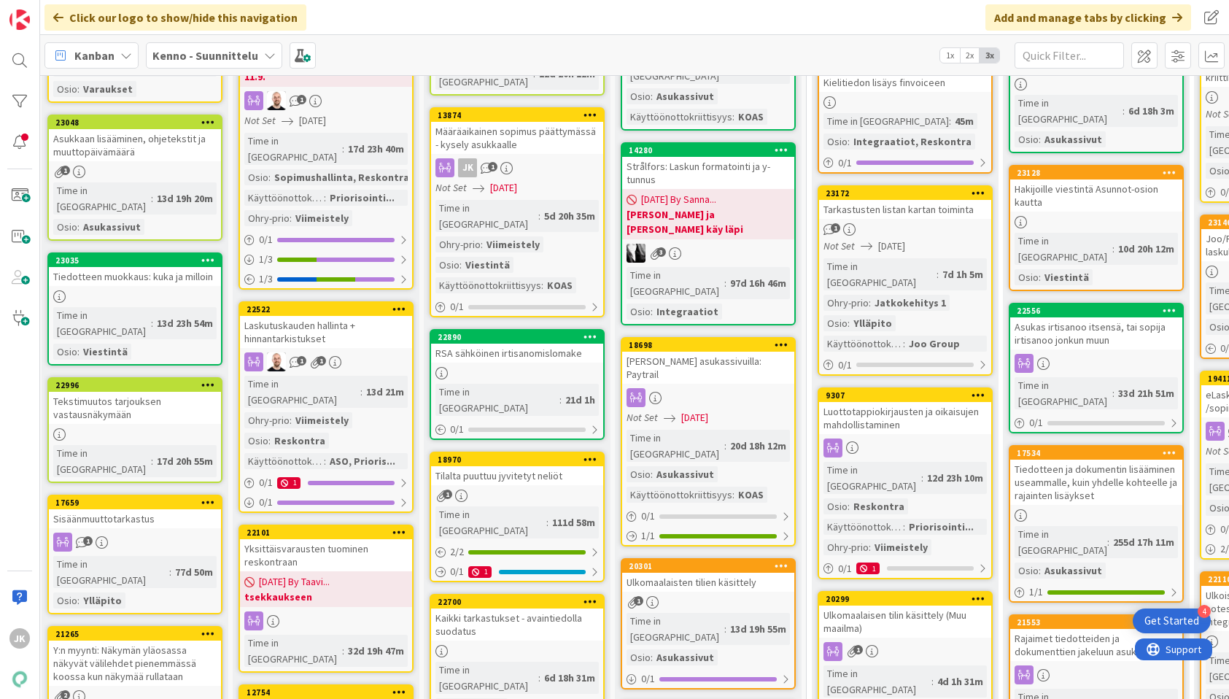
click at [533, 343] on div "RSA sähköinen irtisanomislomake" at bounding box center [517, 352] width 172 height 19
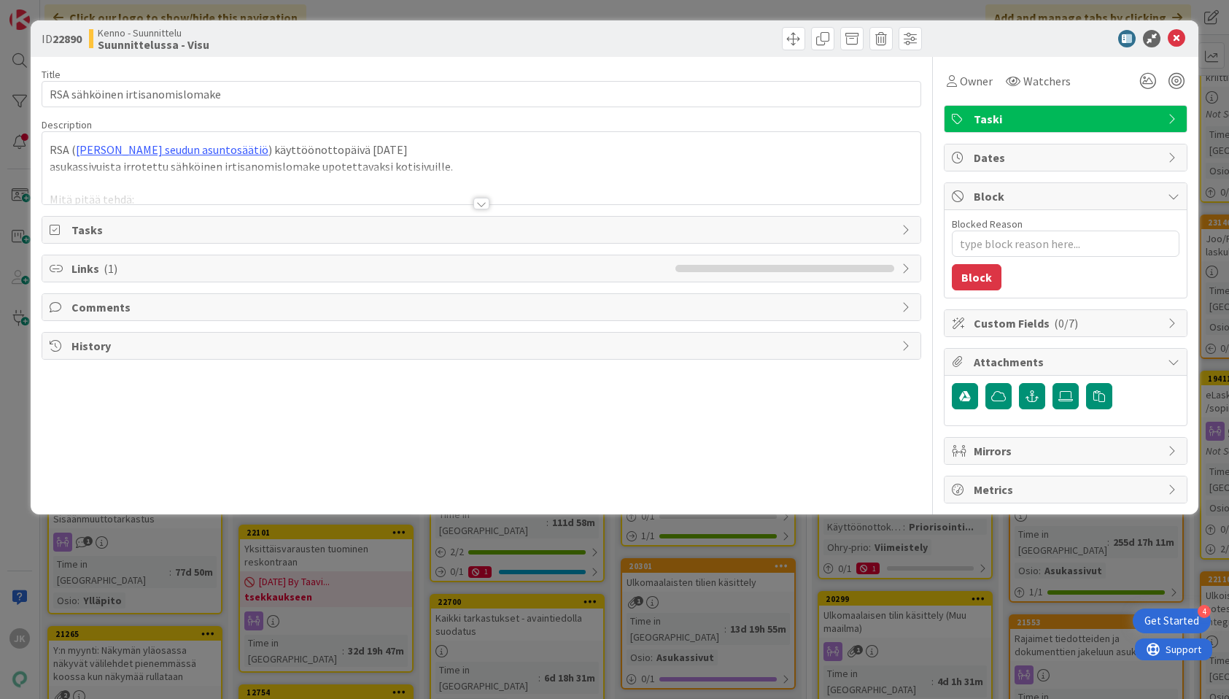
click at [483, 206] on div at bounding box center [481, 204] width 16 height 12
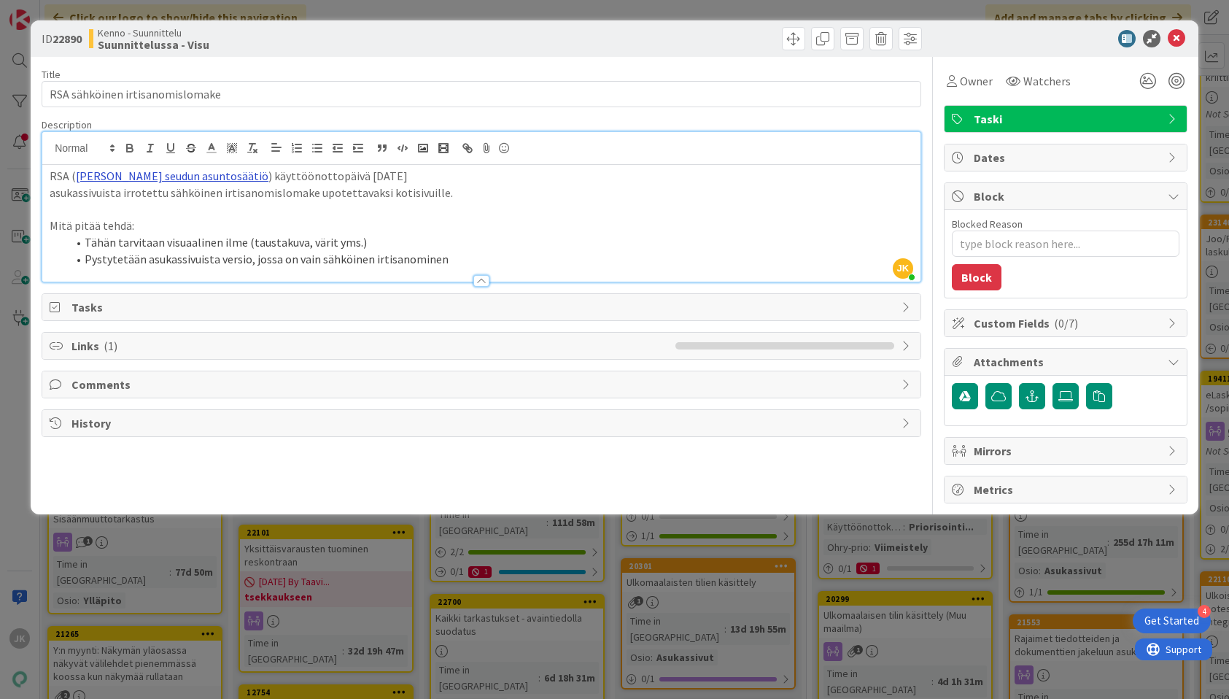
click at [200, 175] on link "Raahen seudun asuntosäätiö" at bounding box center [172, 175] width 193 height 15
click at [143, 205] on link "https://www.rsa.fi/" at bounding box center [144, 204] width 100 height 19
type textarea "x"
